Goal: Information Seeking & Learning: Learn about a topic

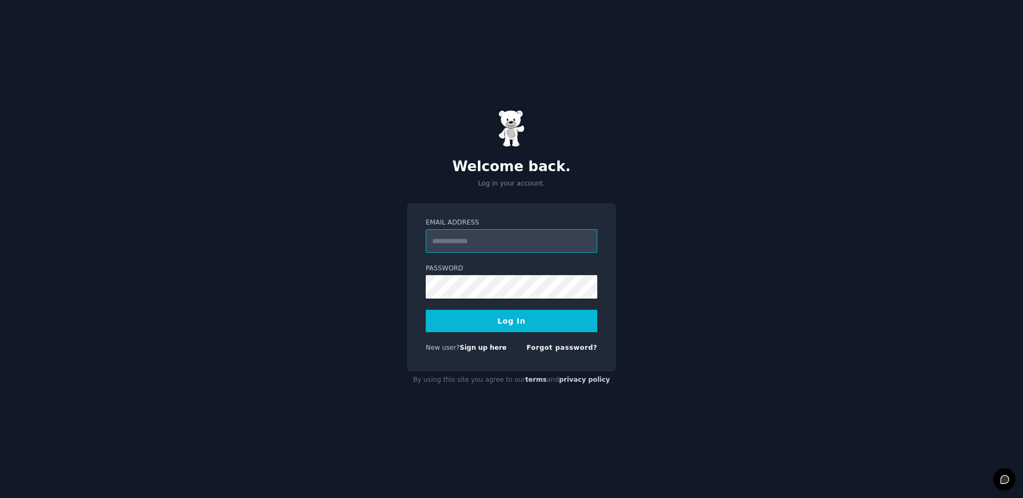
type input "**********"
click at [514, 327] on button "Log In" at bounding box center [512, 321] width 172 height 22
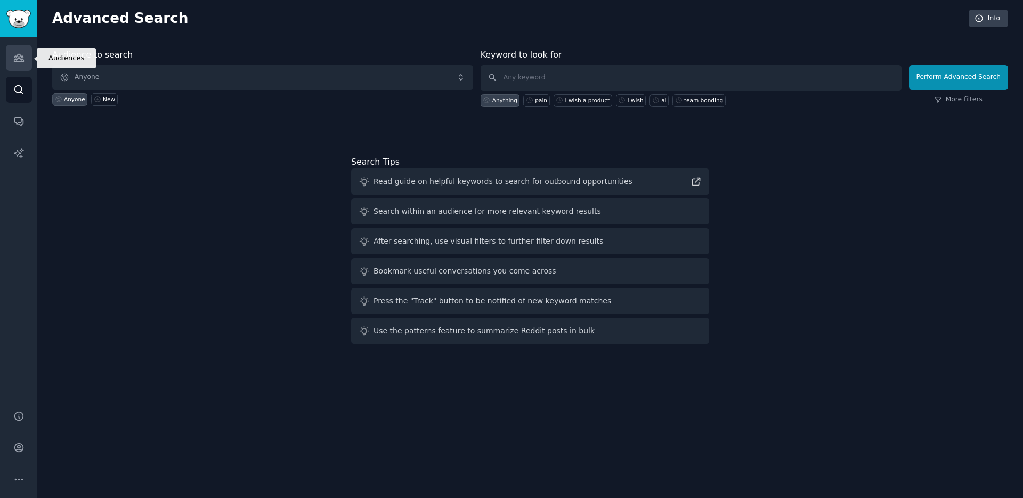
click at [21, 62] on icon "Sidebar" at bounding box center [18, 57] width 11 height 11
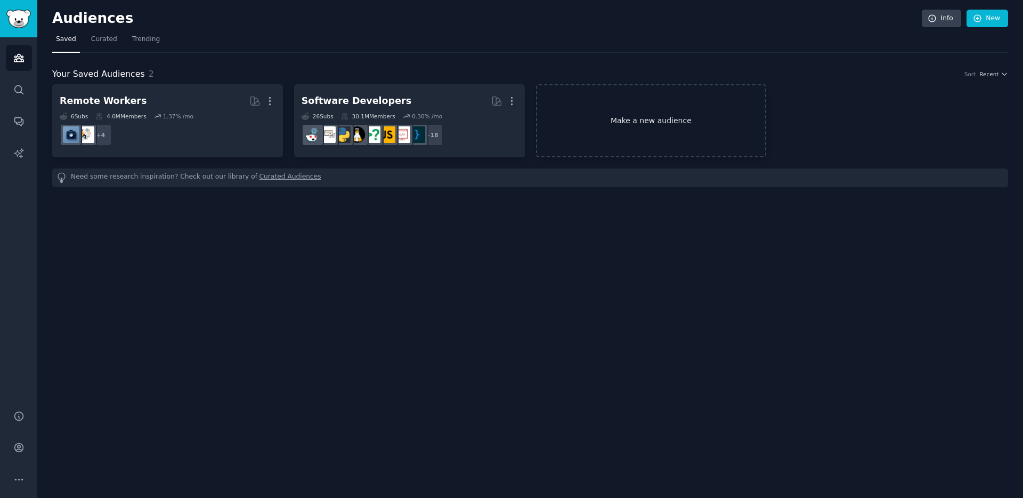
click at [613, 125] on link "Make a new audience" at bounding box center [651, 120] width 231 height 73
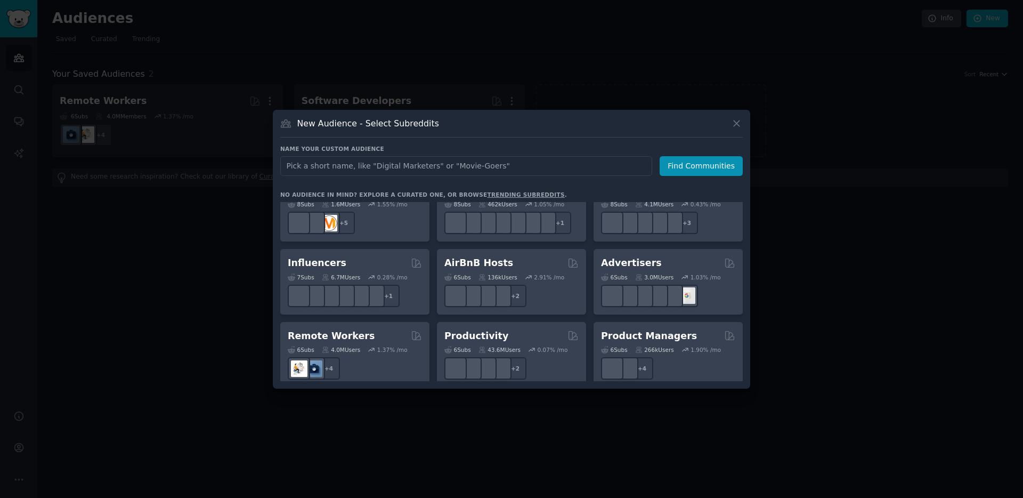
scroll to position [832, 0]
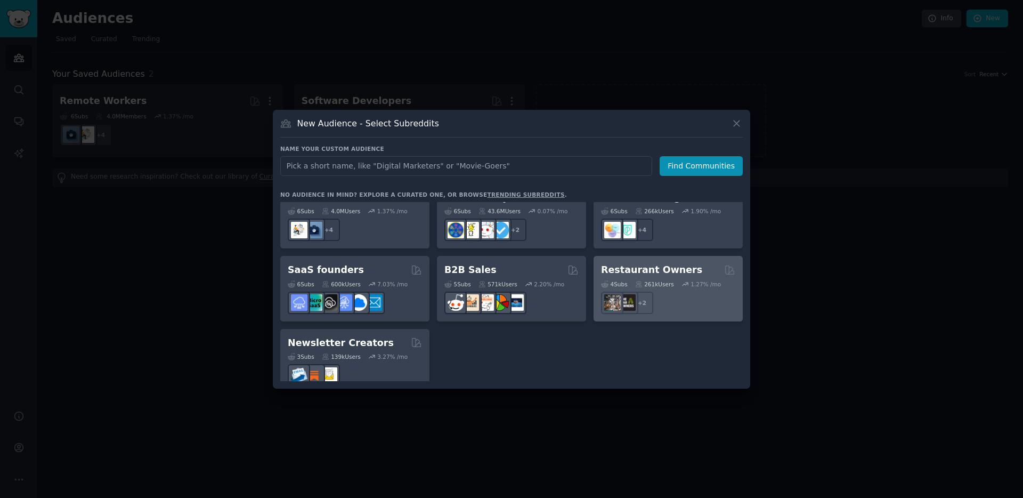
click at [652, 263] on h2 "Restaurant Owners" at bounding box center [651, 269] width 101 height 13
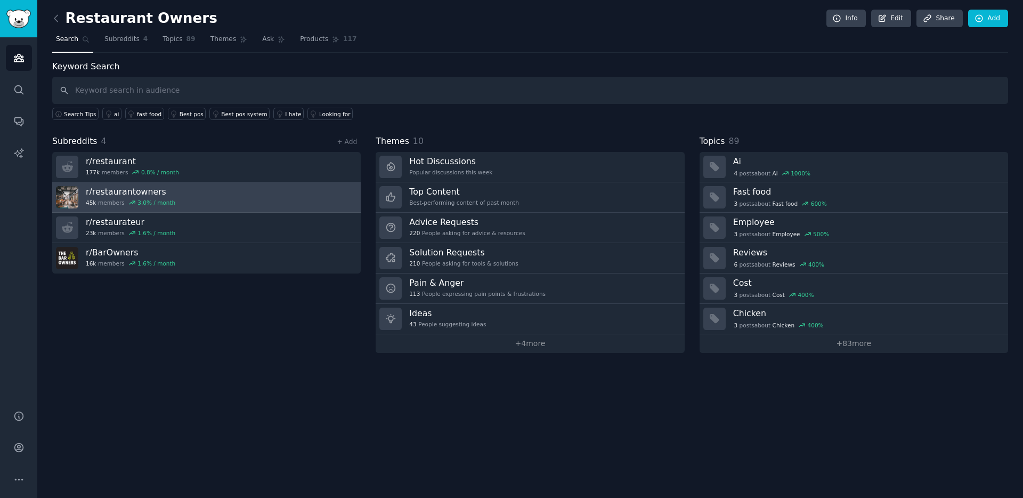
click at [212, 194] on link "r/ restaurantowners 45k members 3.0 % / month" at bounding box center [206, 197] width 308 height 30
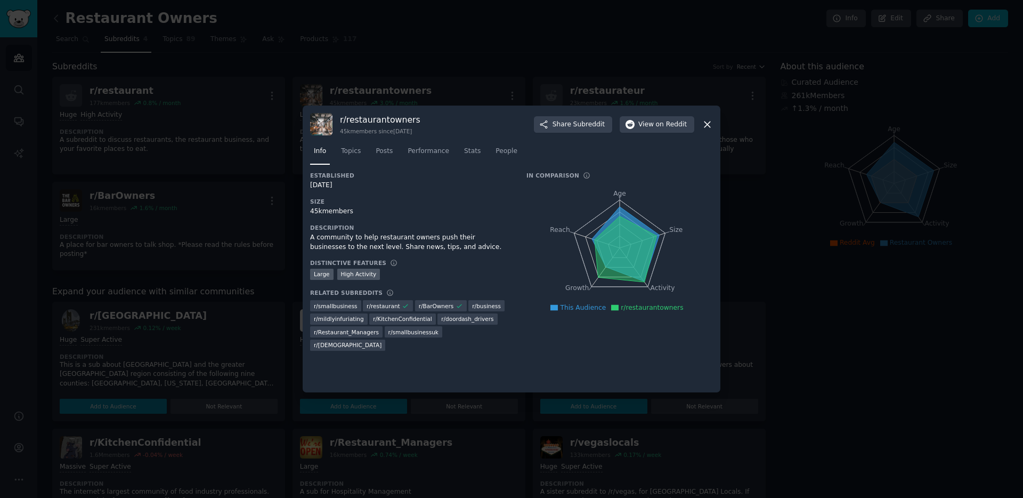
click at [230, 303] on div at bounding box center [511, 249] width 1023 height 498
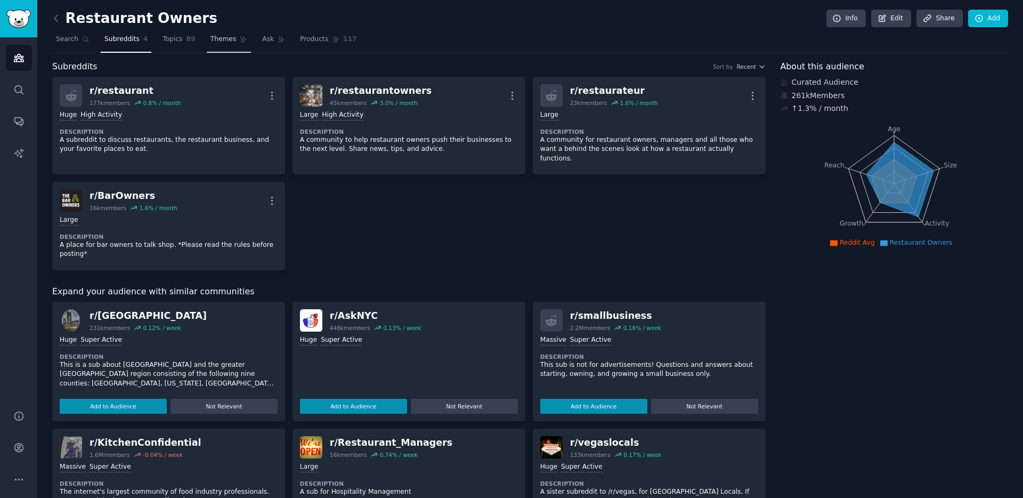
click at [221, 40] on span "Themes" at bounding box center [223, 40] width 26 height 10
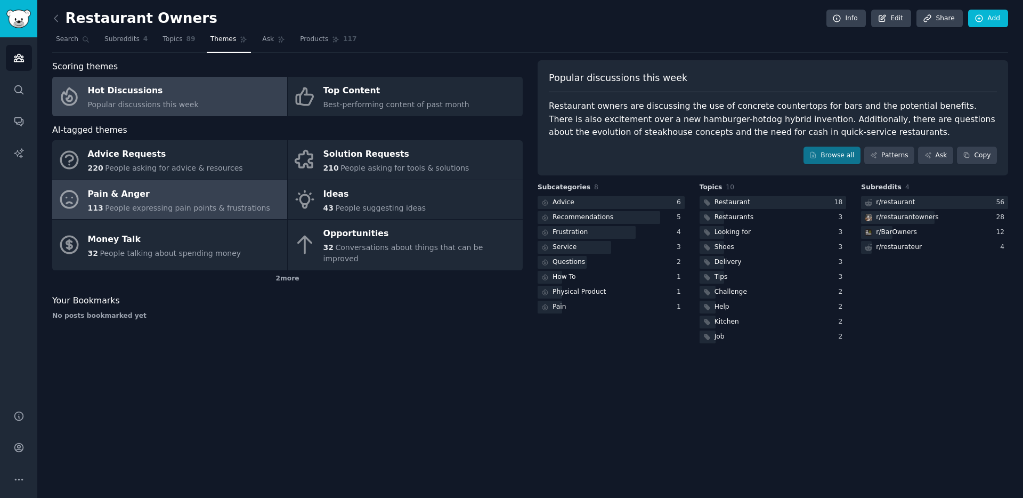
click at [201, 205] on span "People expressing pain points & frustrations" at bounding box center [187, 208] width 165 height 9
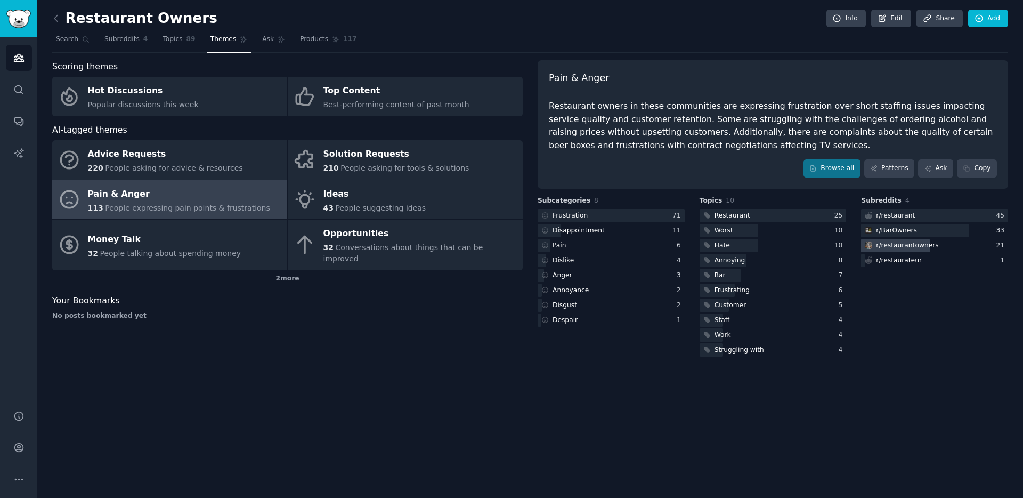
click at [948, 243] on div "r/ restaurantowners" at bounding box center [934, 245] width 147 height 13
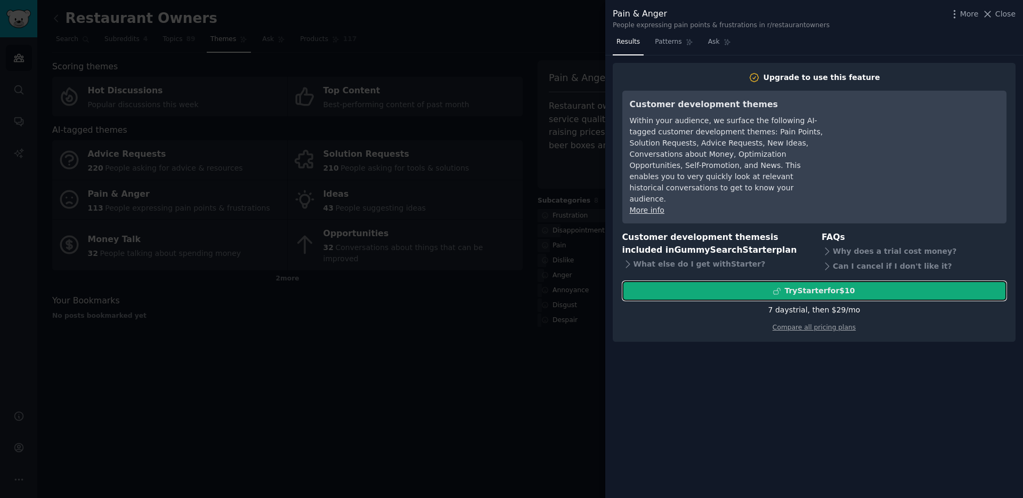
click at [768, 285] on div "Try Starter for $10" at bounding box center [814, 290] width 383 height 11
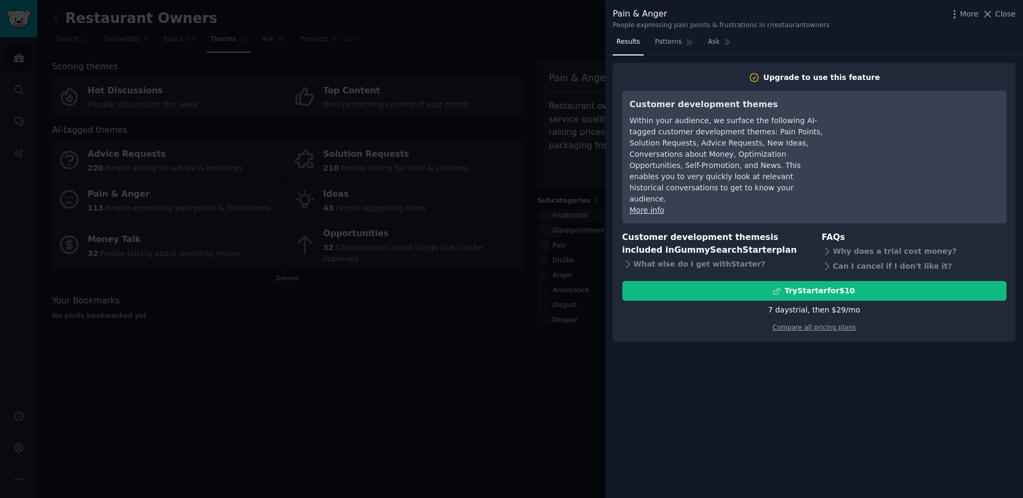
click at [403, 310] on div at bounding box center [511, 249] width 1023 height 498
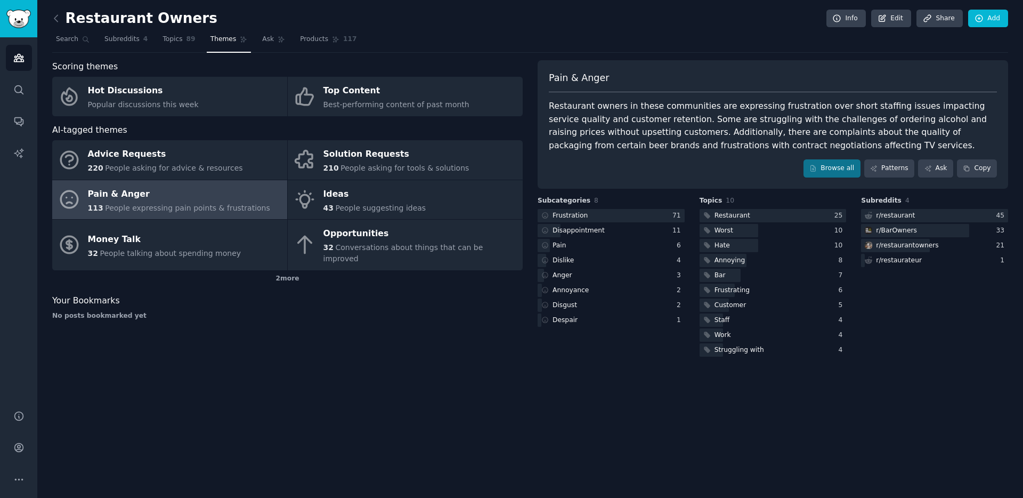
click at [311, 408] on div "Restaurant Owners Info Edit Share Add Search Subreddits 4 Topics 89 Themes Ask …" at bounding box center [530, 249] width 986 height 498
